Goal: Information Seeking & Learning: Learn about a topic

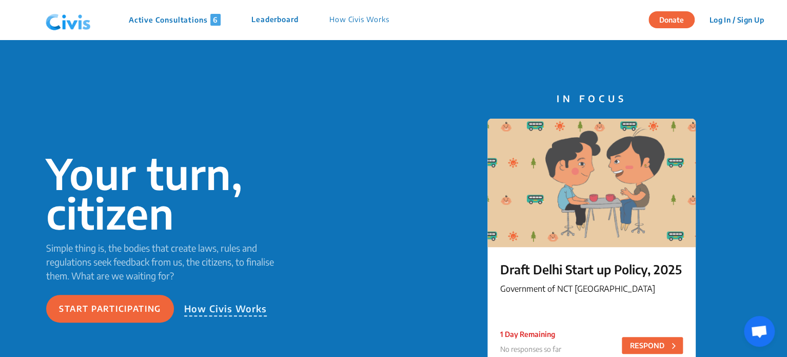
click at [193, 32] on div "Active Consultations 6 Leaderboard How Civis Works" at bounding box center [223, 20] width 363 height 31
click at [193, 23] on p "Active Consultations 6" at bounding box center [175, 20] width 92 height 12
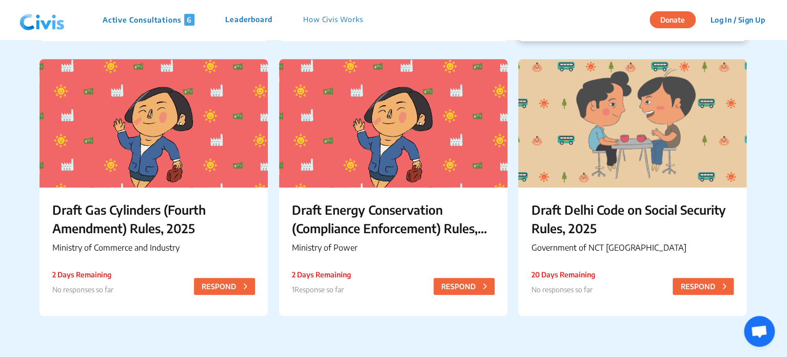
scroll to position [273, 0]
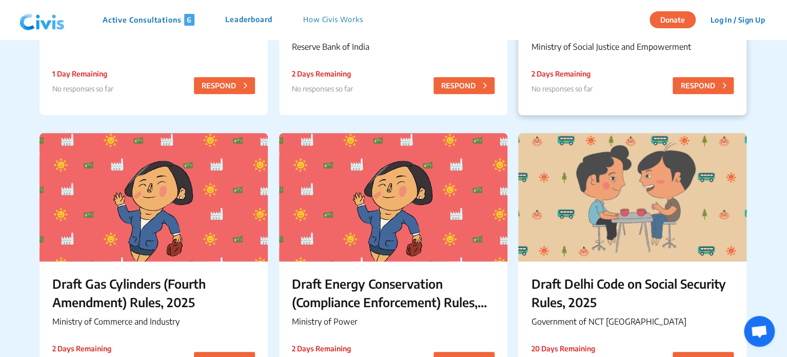
click at [596, 62] on div "Draft Rights of Persons with Disabilities (Amendment) Rules, 2025 Ministry of S…" at bounding box center [632, 28] width 228 height 83
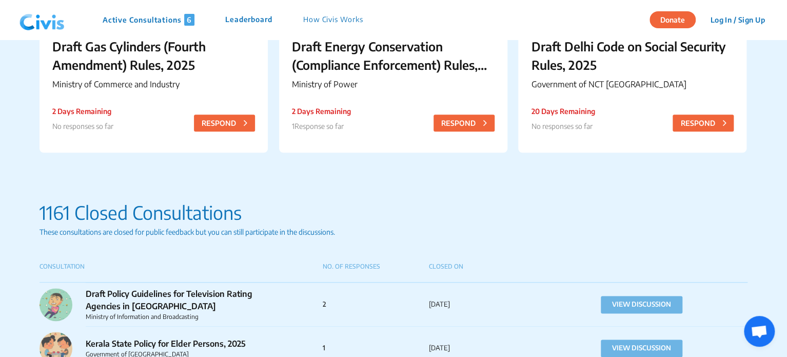
scroll to position [494, 0]
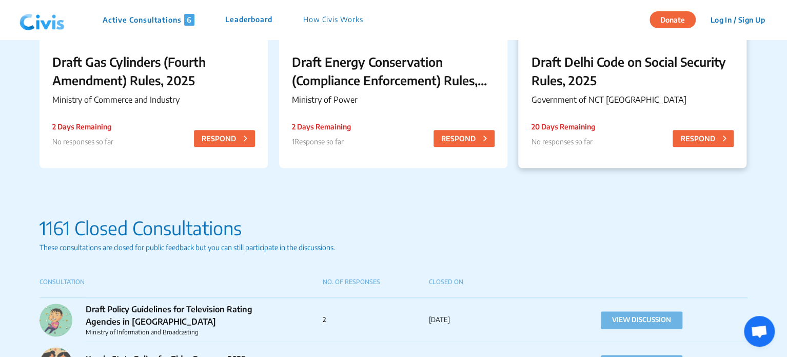
click at [576, 63] on p "Draft Delhi Code on Social Security Rules, 2025" at bounding box center [632, 70] width 203 height 37
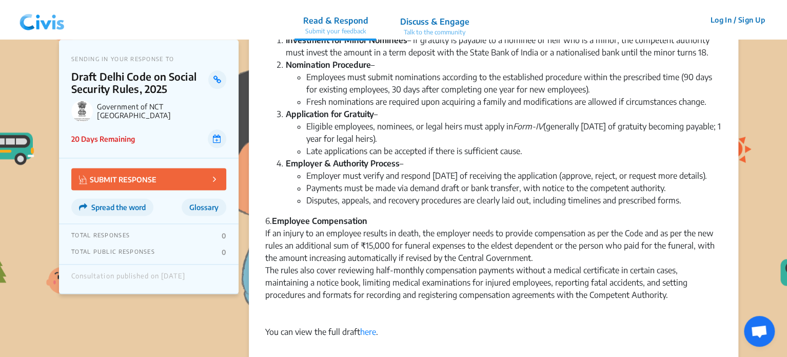
scroll to position [704, 0]
